Goal: Task Accomplishment & Management: Complete application form

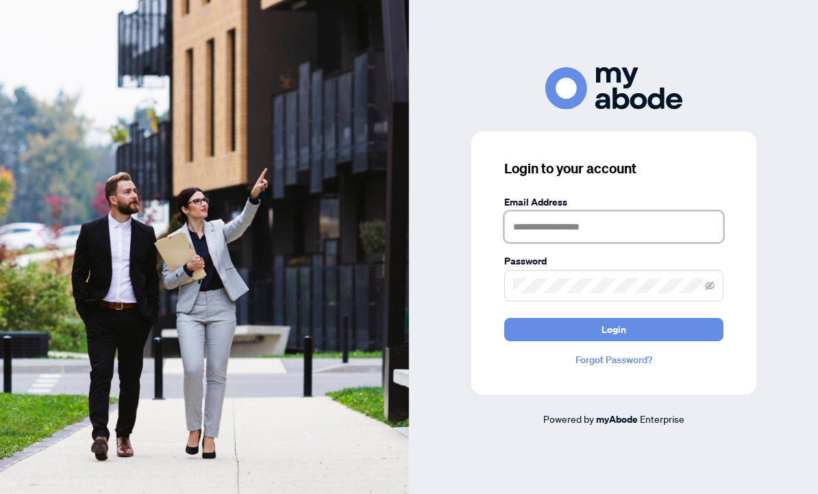
click at [547, 234] on input "text" at bounding box center [613, 227] width 219 height 32
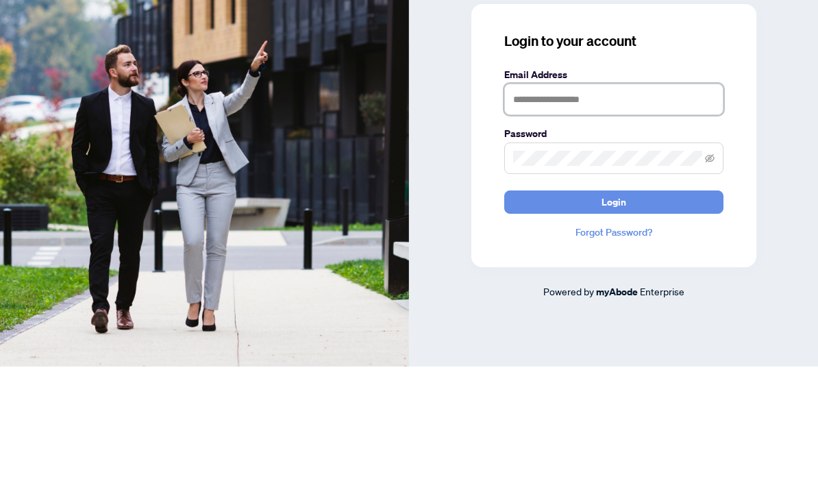
type input "**********"
click at [613, 318] on button "Login" at bounding box center [613, 329] width 219 height 23
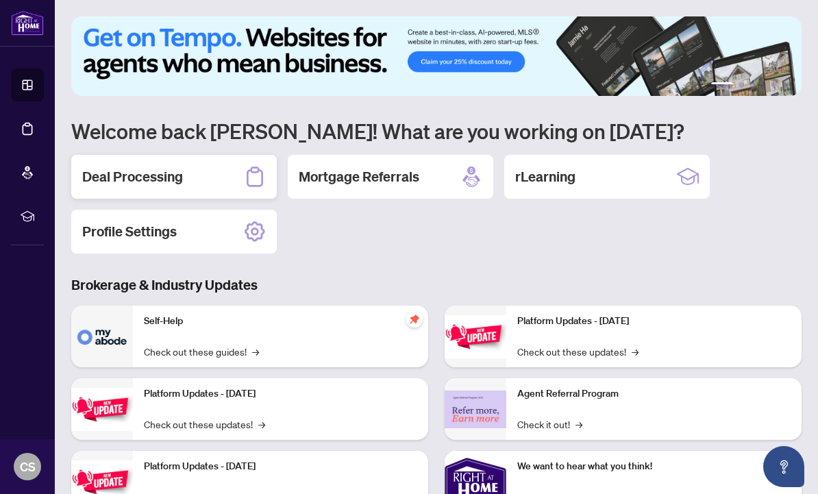
click at [200, 184] on div "Deal Processing" at bounding box center [174, 177] width 206 height 44
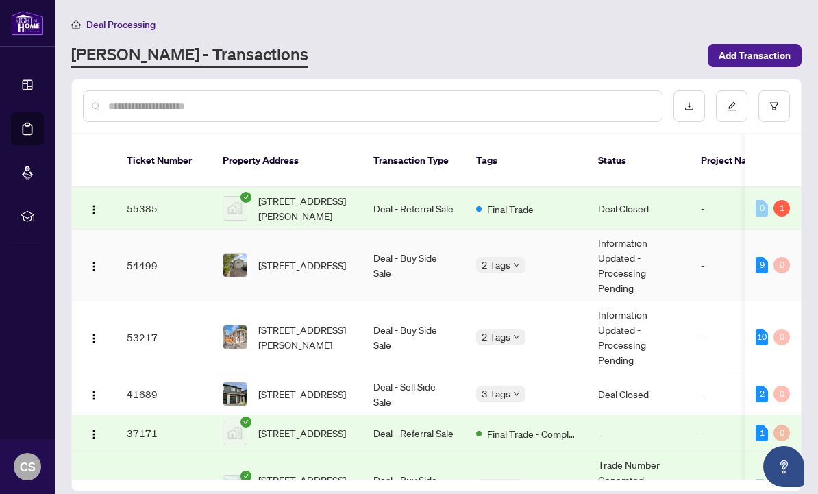
click at [288, 258] on span "[STREET_ADDRESS]" at bounding box center [302, 265] width 88 height 15
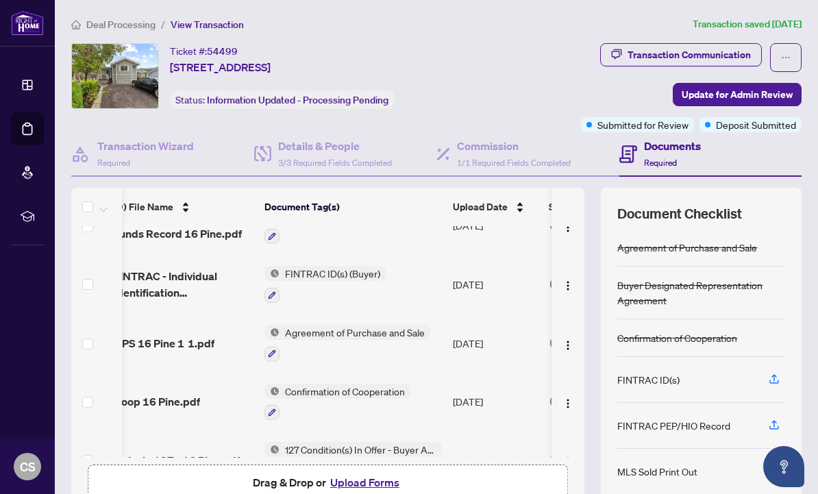
scroll to position [147, 14]
click at [347, 481] on button "Upload Forms" at bounding box center [364, 482] width 77 height 18
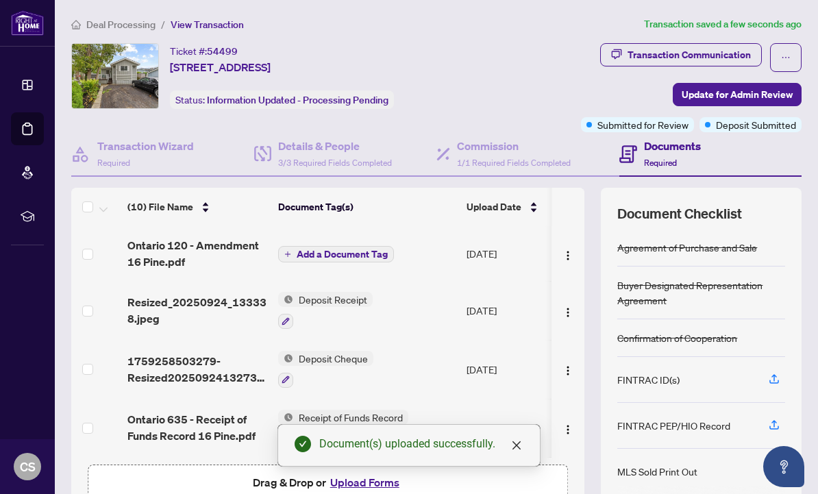
scroll to position [0, 0]
click at [301, 250] on span "Add a Document Tag" at bounding box center [342, 254] width 91 height 10
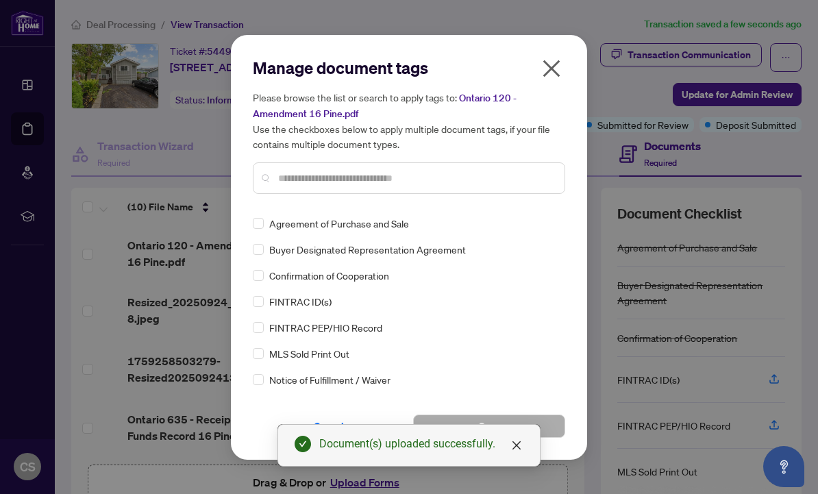
click at [291, 163] on div at bounding box center [409, 178] width 312 height 32
click at [292, 181] on input "text" at bounding box center [415, 178] width 275 height 15
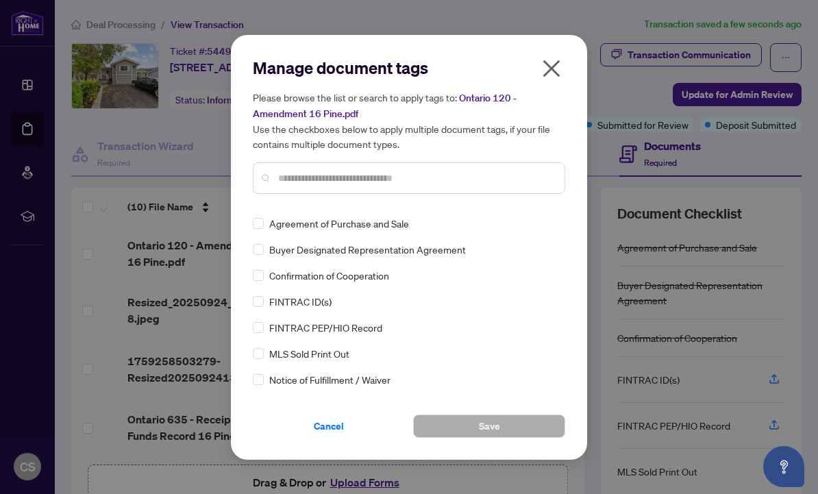
click at [288, 172] on input "text" at bounding box center [415, 178] width 275 height 15
click at [293, 177] on input "text" at bounding box center [415, 178] width 275 height 15
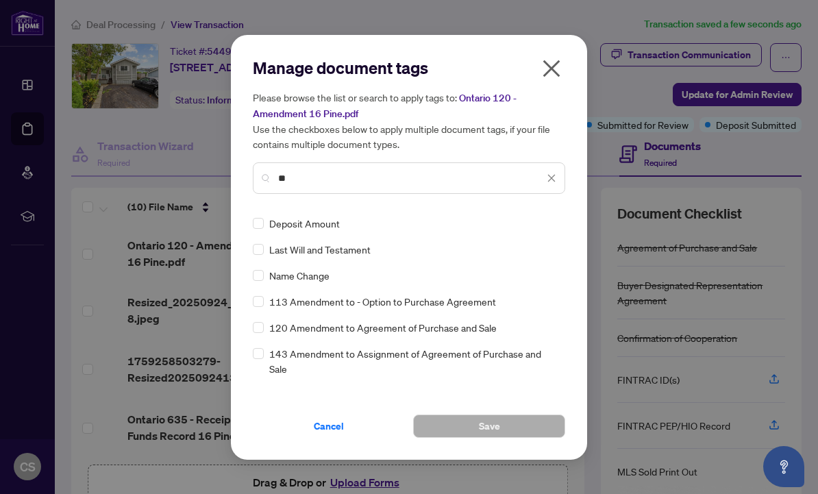
type input "**"
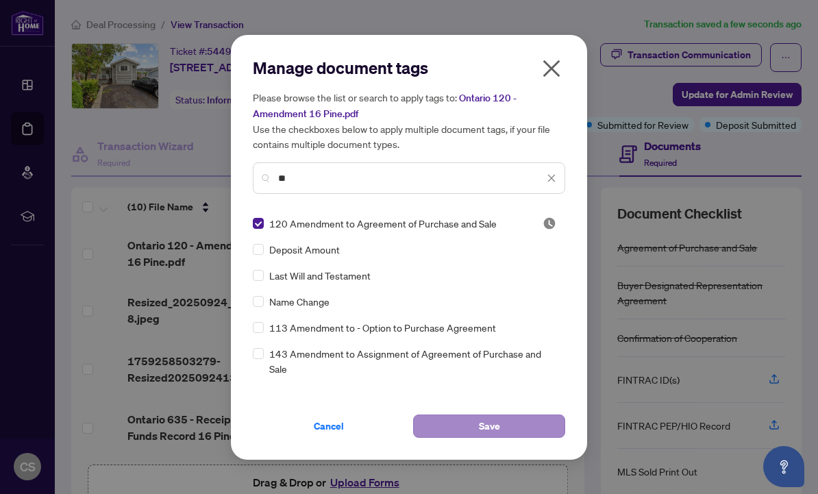
click at [501, 425] on button "Save" at bounding box center [489, 425] width 152 height 23
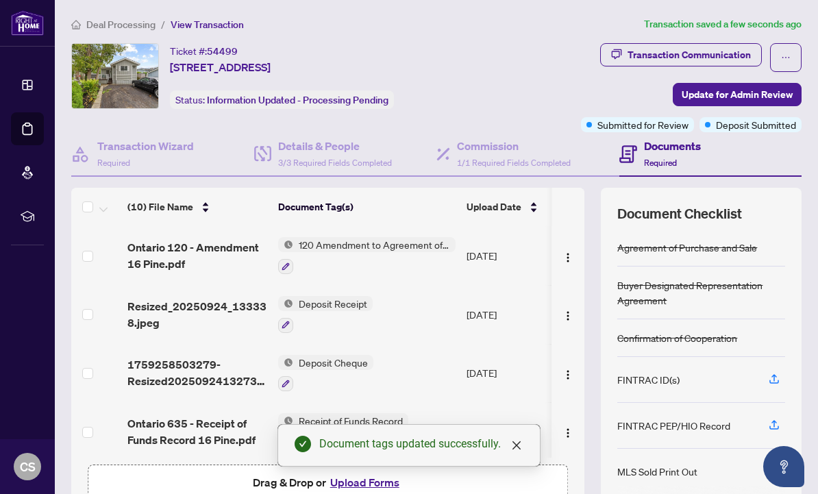
click at [264, 479] on span "Drag & Drop or Upload Forms" at bounding box center [328, 482] width 151 height 18
click at [266, 475] on span "Drag & Drop or Upload Forms" at bounding box center [328, 482] width 151 height 18
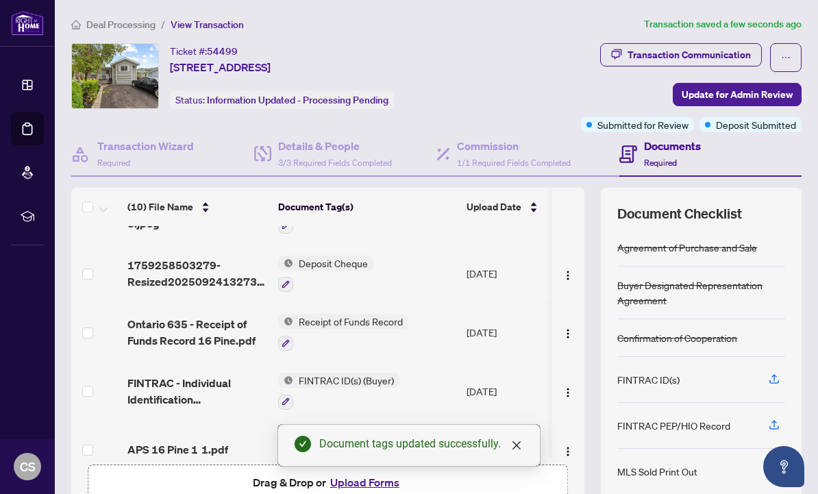
scroll to position [153, -1]
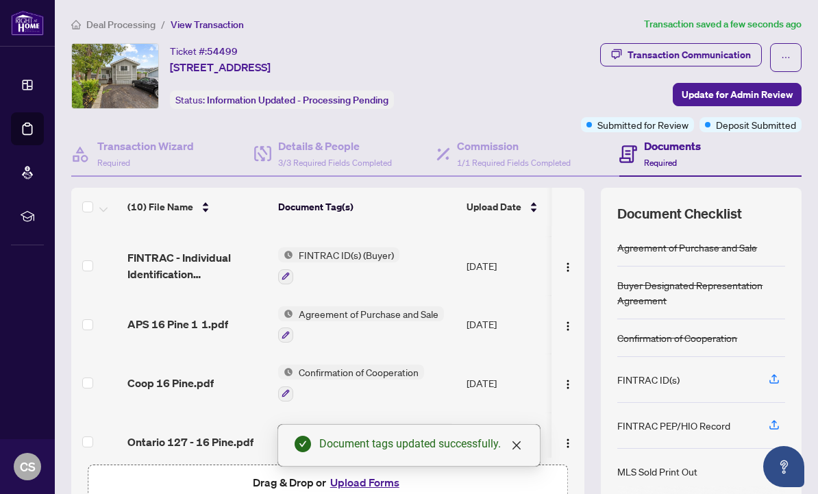
click at [356, 479] on button "Upload Forms" at bounding box center [364, 482] width 77 height 18
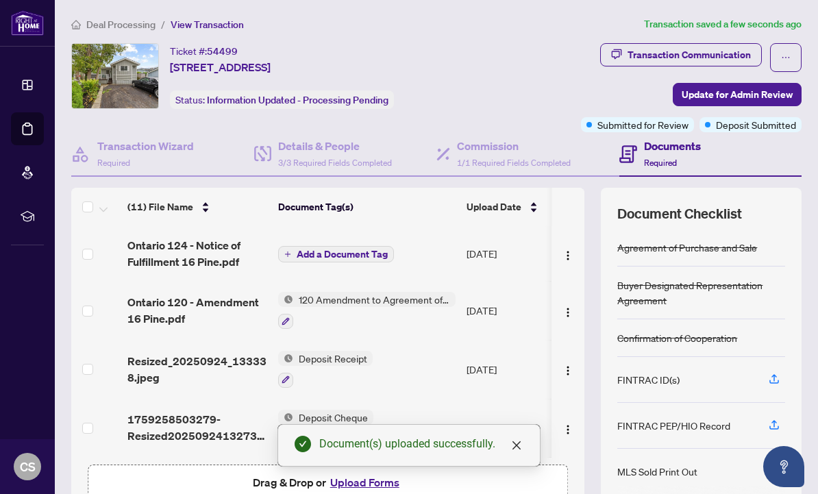
scroll to position [0, 0]
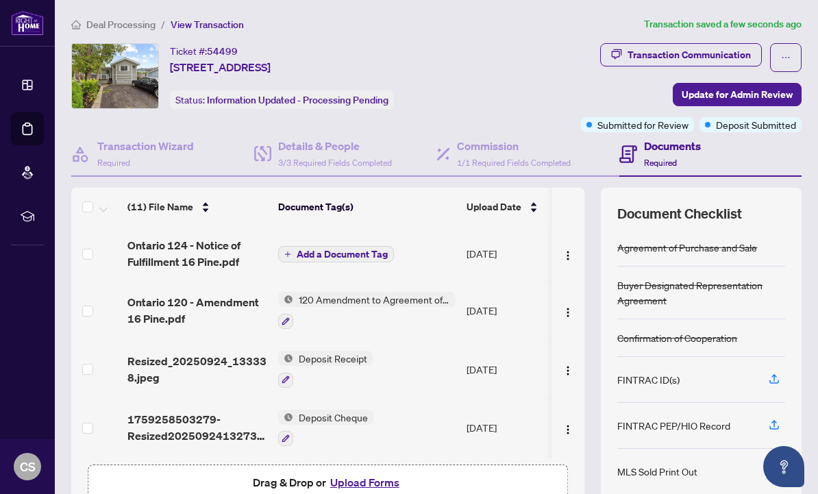
click at [323, 251] on span "Add a Document Tag" at bounding box center [342, 254] width 91 height 10
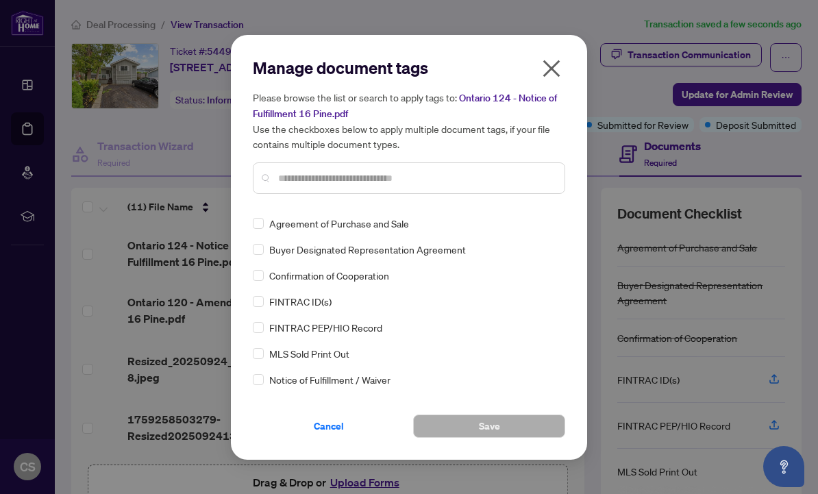
click at [299, 173] on input "text" at bounding box center [415, 178] width 275 height 15
type input "*"
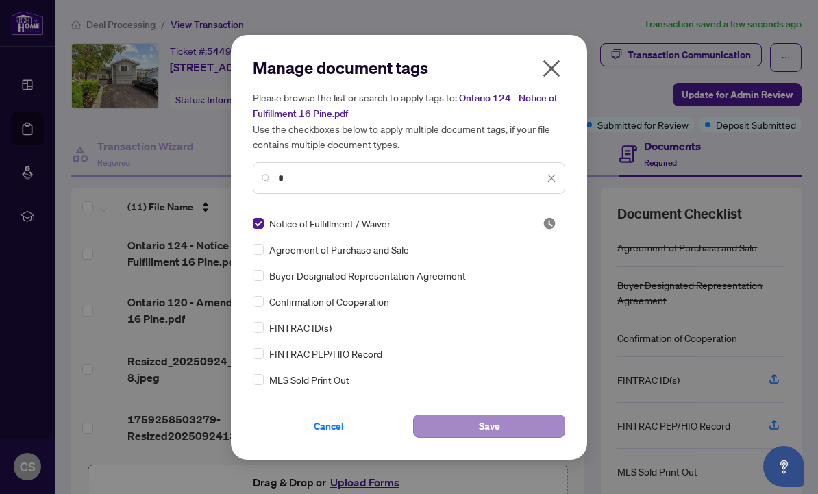
click at [489, 426] on span "Save" at bounding box center [489, 426] width 21 height 22
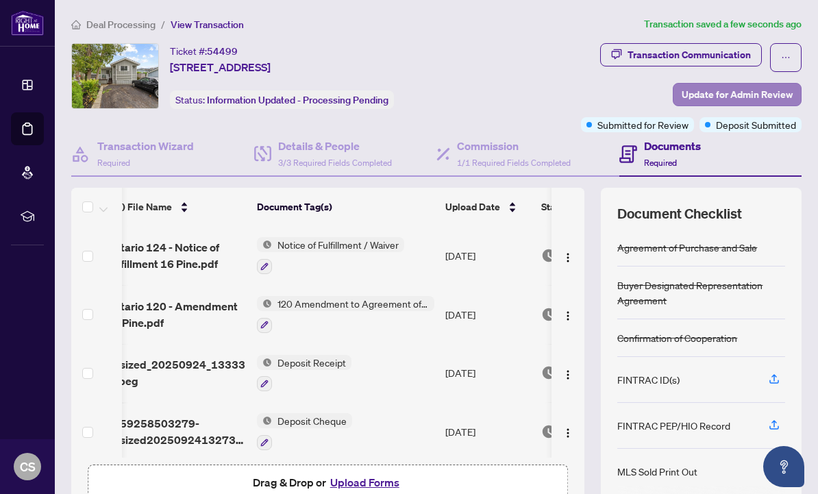
click at [740, 94] on span "Update for Admin Review" at bounding box center [737, 95] width 111 height 22
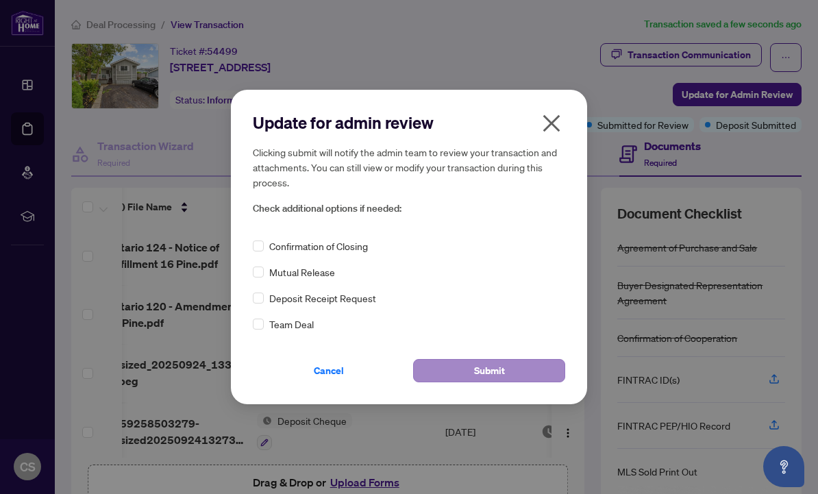
click at [491, 367] on span "Submit" at bounding box center [489, 371] width 31 height 22
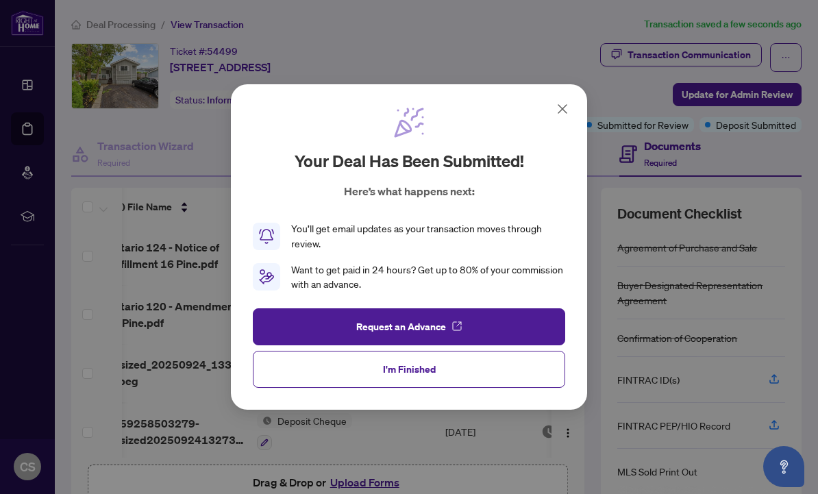
click at [564, 104] on icon at bounding box center [562, 109] width 16 height 16
